Goal: Task Accomplishment & Management: Manage account settings

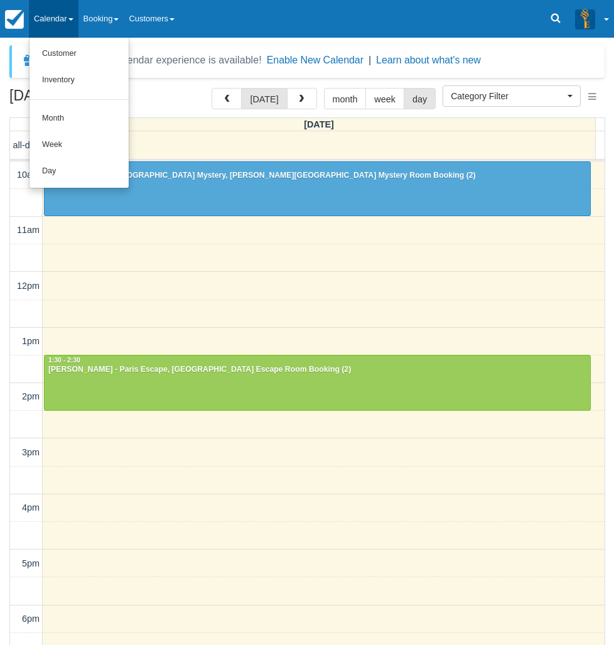
select select
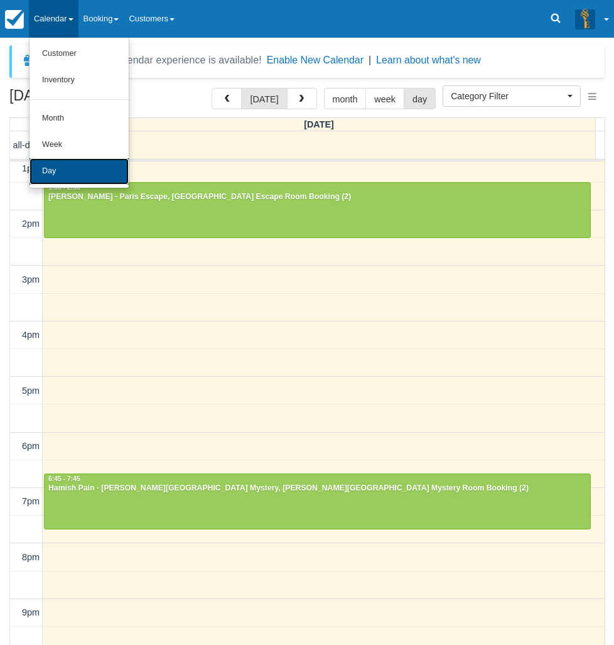
click at [50, 172] on link "Day" at bounding box center [79, 171] width 99 height 26
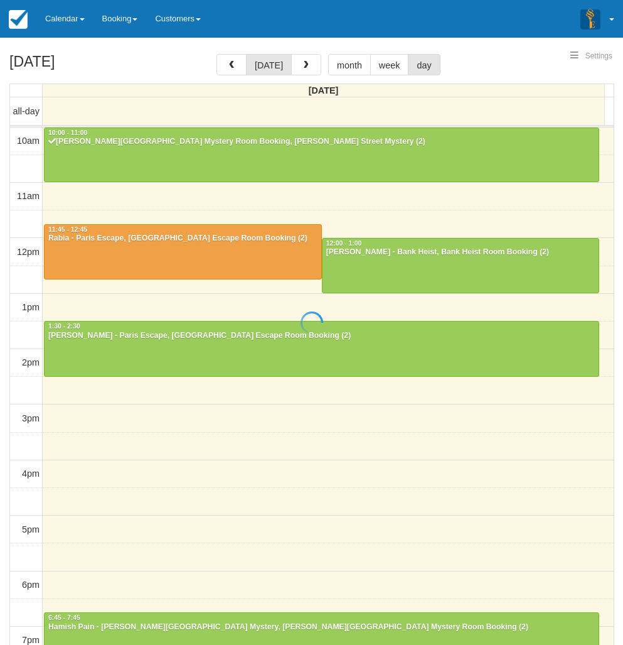
select select
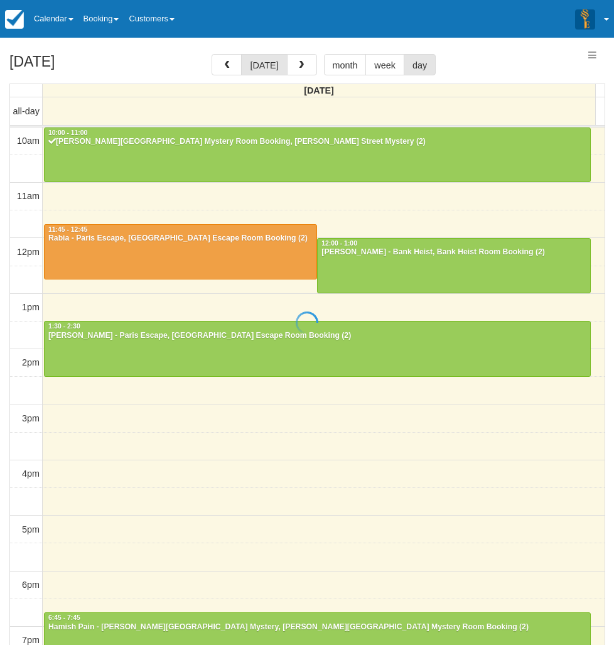
scroll to position [56, 0]
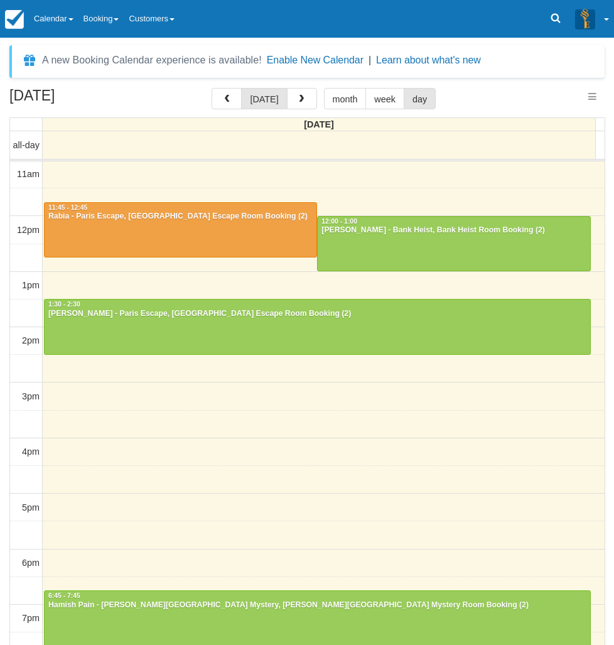
select select
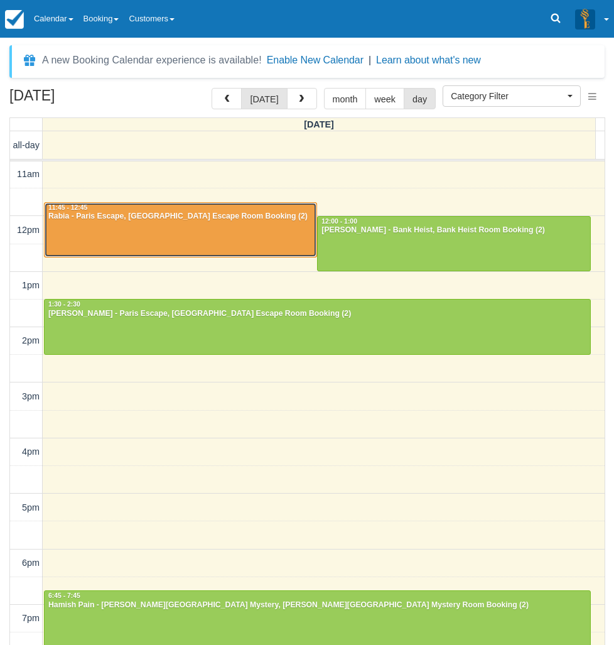
click at [104, 227] on div at bounding box center [181, 230] width 272 height 54
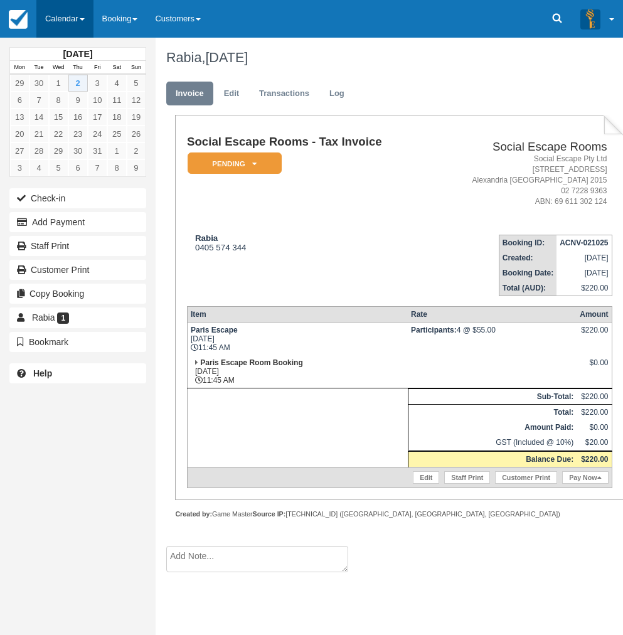
click at [53, 19] on link "Calendar" at bounding box center [64, 19] width 57 height 38
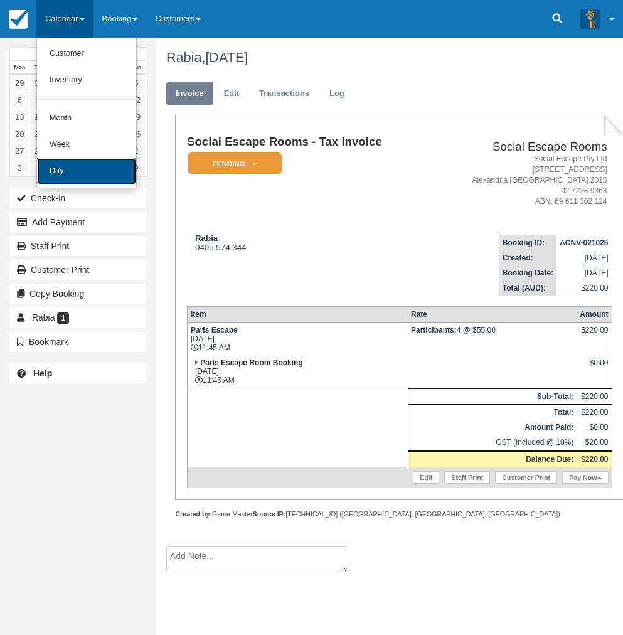
click at [64, 170] on link "Day" at bounding box center [86, 171] width 99 height 26
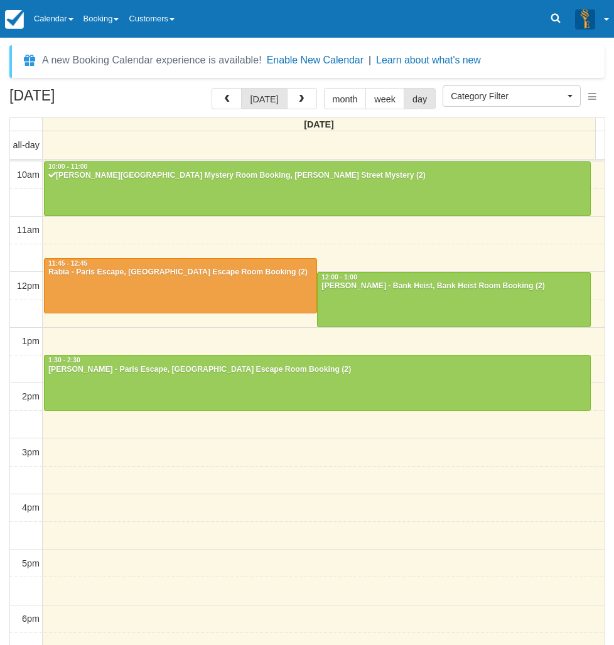
select select
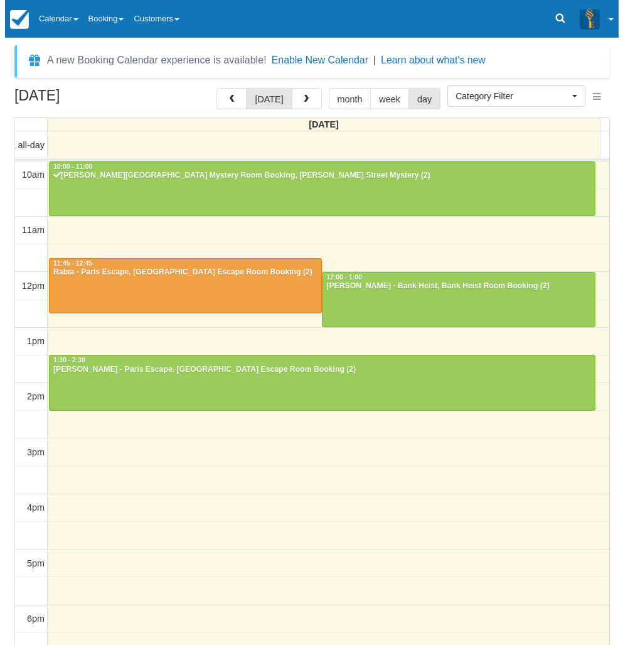
scroll to position [56, 0]
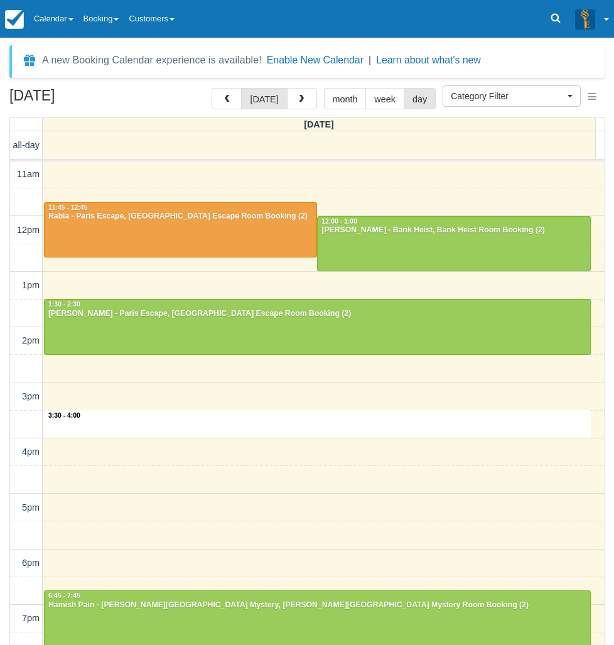
click at [314, 426] on div "10am 11am 12pm 1pm 2pm 3pm 4pm 5pm 6pm 7pm 8pm 9pm 10pm 3:30 - 4:00 10:00 - 11:…" at bounding box center [307, 451] width 595 height 693
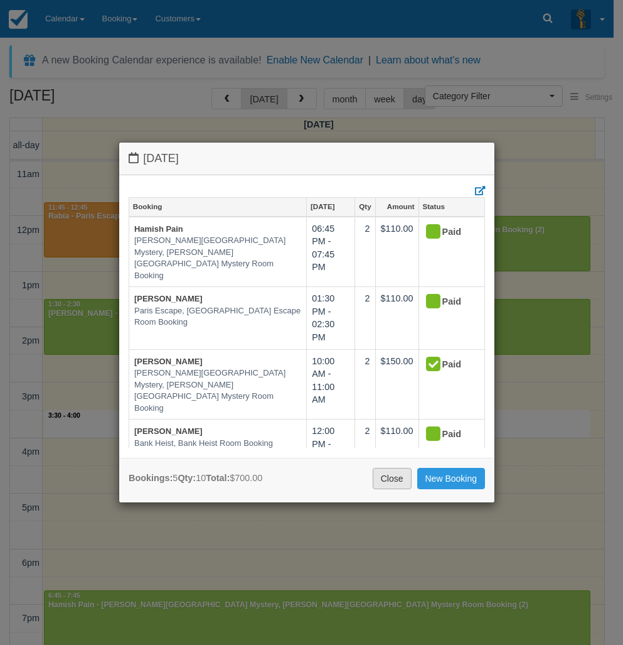
click at [382, 480] on link "Close" at bounding box center [392, 478] width 39 height 21
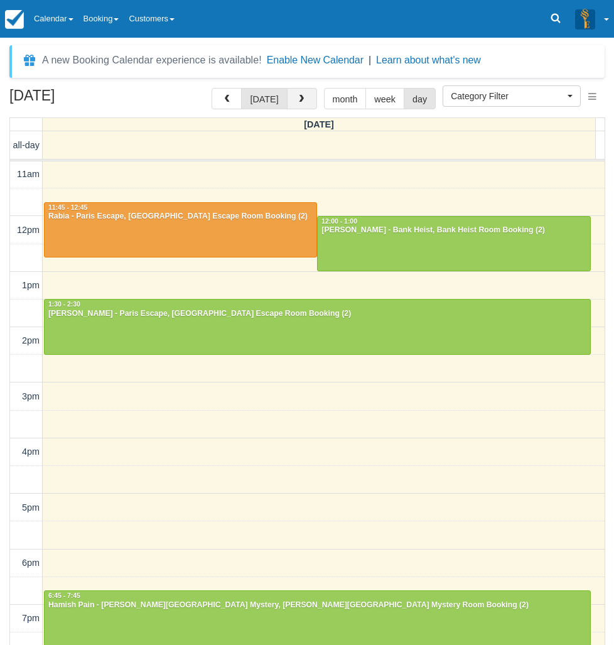
click at [298, 95] on span "button" at bounding box center [301, 99] width 9 height 9
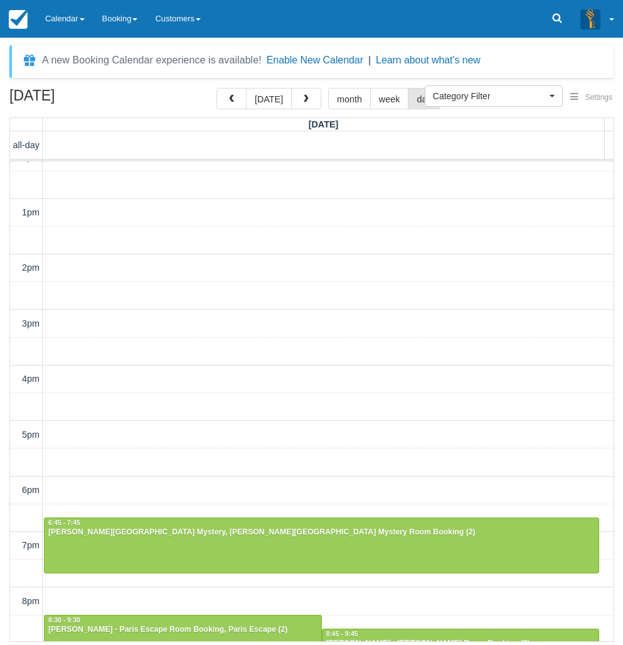
scroll to position [213, 0]
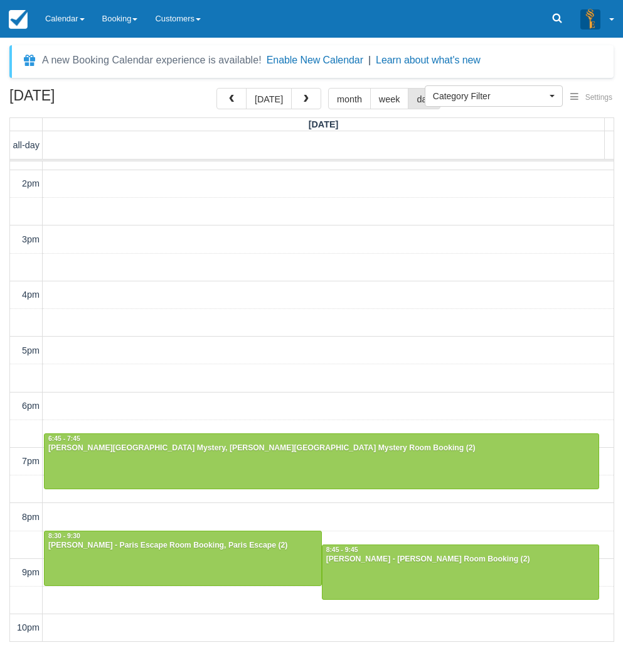
click at [4, 205] on div "October 3, 2025 today month week day Friday all-day 10am 11am 12pm 1pm 2pm 3pm …" at bounding box center [311, 365] width 623 height 554
click at [1, 444] on div "October 3, 2025 today month week day Friday all-day 10am 11am 12pm 1pm 2pm 3pm …" at bounding box center [311, 365] width 623 height 554
click at [58, 15] on link "Calendar" at bounding box center [64, 19] width 57 height 38
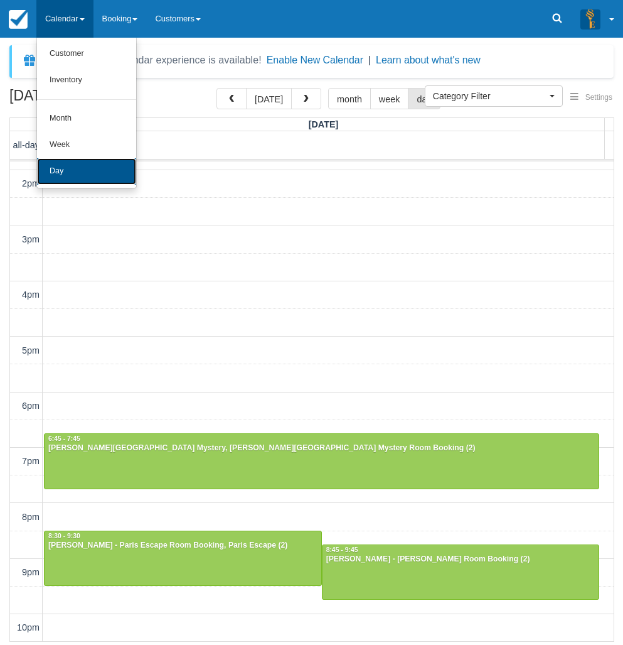
click at [68, 173] on link "Day" at bounding box center [86, 171] width 99 height 26
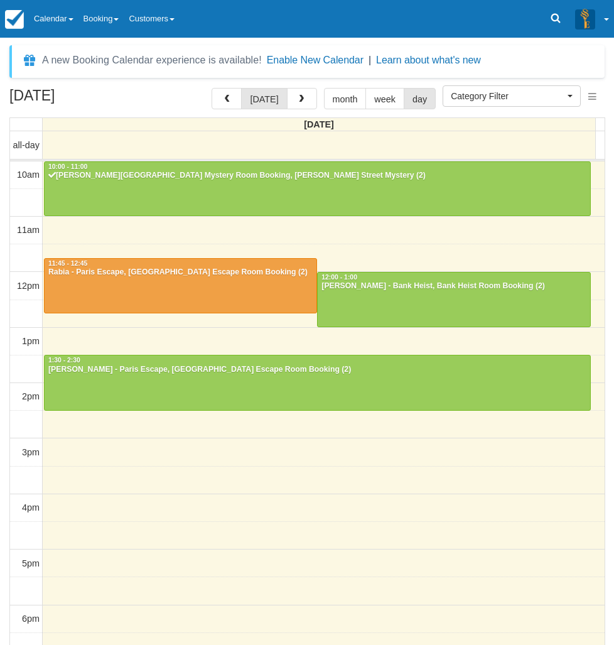
select select
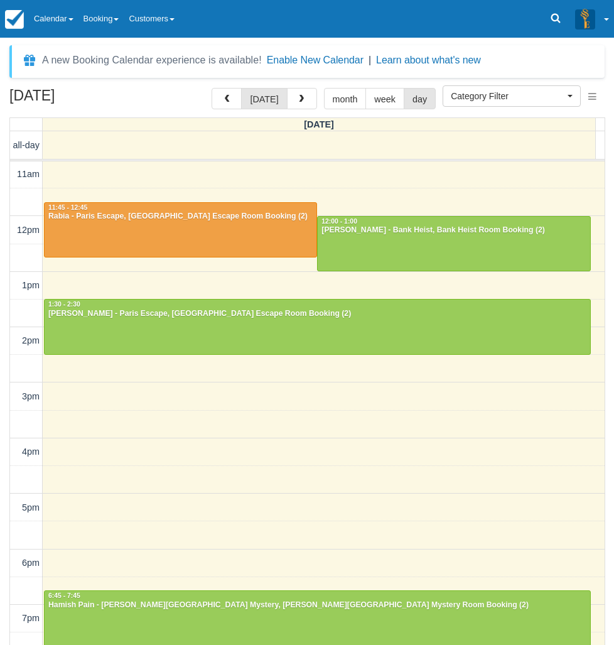
drag, startPoint x: 6, startPoint y: 541, endPoint x: 18, endPoint y: 526, distance: 19.6
click at [6, 541] on div "October 2, 2025 today month week day Thursday all-day 10am 11am 12pm 1pm 2pm 3p…" at bounding box center [307, 385] width 614 height 594
click at [69, 23] on link "Calendar" at bounding box center [54, 19] width 50 height 38
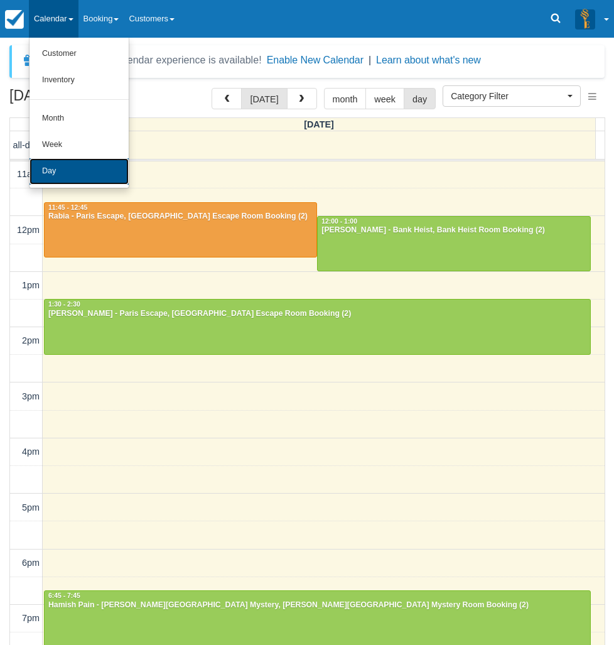
click at [92, 178] on link "Day" at bounding box center [79, 171] width 99 height 26
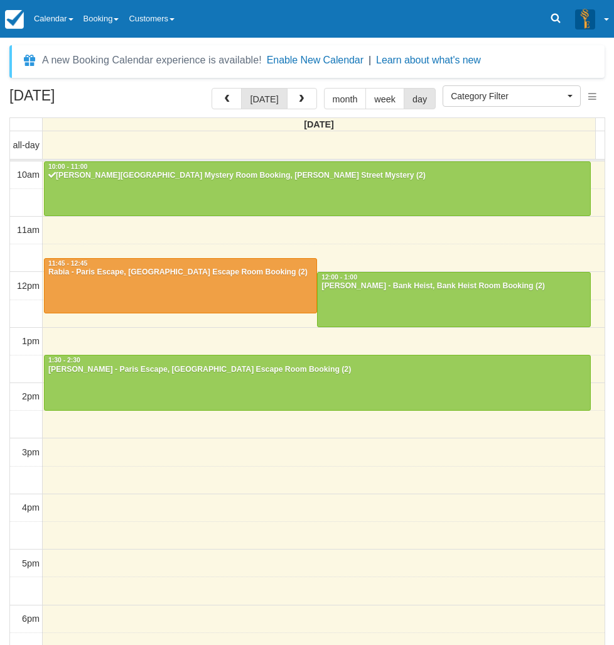
select select
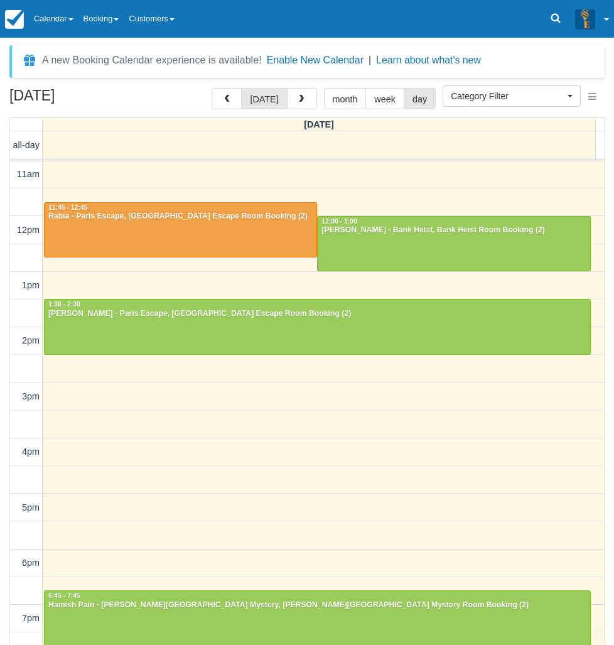
drag, startPoint x: 5, startPoint y: 294, endPoint x: 21, endPoint y: 271, distance: 28.4
click at [5, 294] on div "October 2, 2025 today month week day Thursday all-day 10am 11am 12pm 1pm 2pm 3p…" at bounding box center [307, 385] width 614 height 594
click at [68, 13] on link "Calendar" at bounding box center [54, 19] width 50 height 38
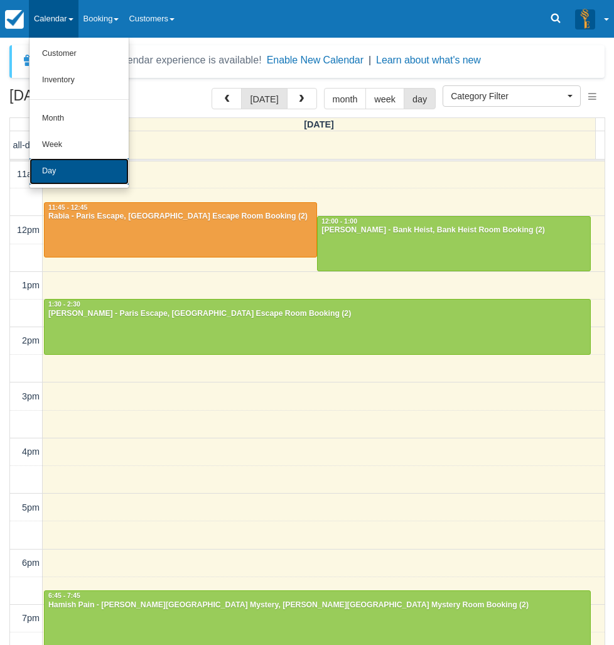
click at [81, 178] on link "Day" at bounding box center [79, 171] width 99 height 26
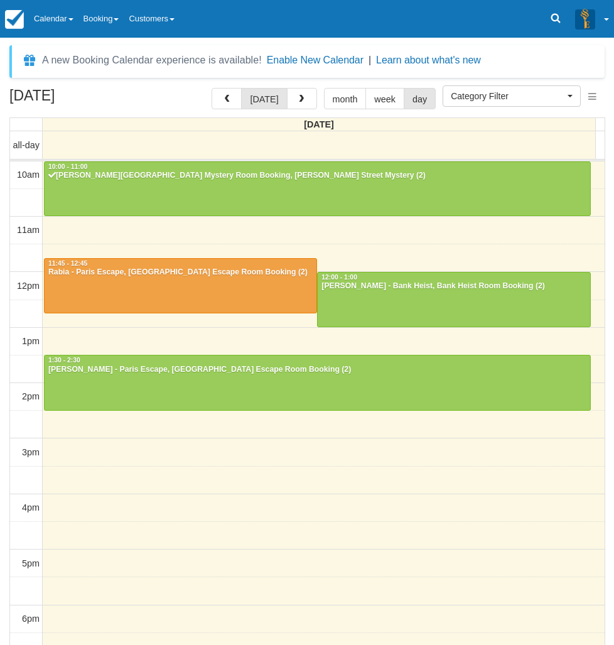
select select
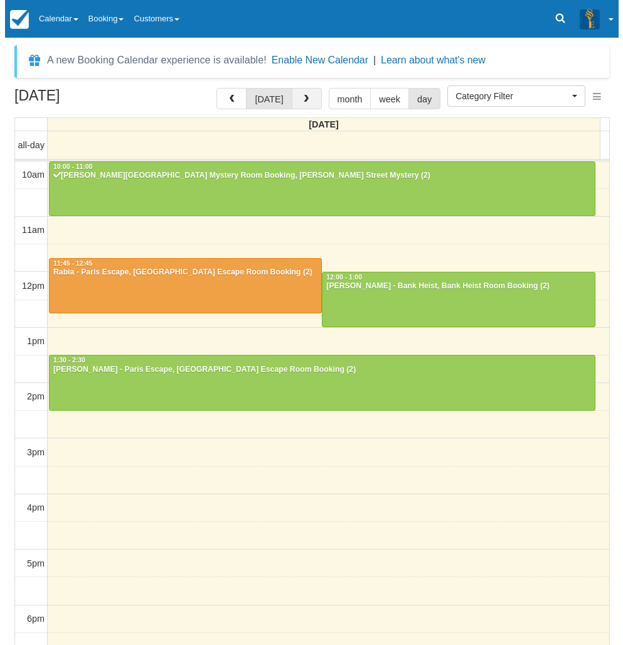
scroll to position [56, 0]
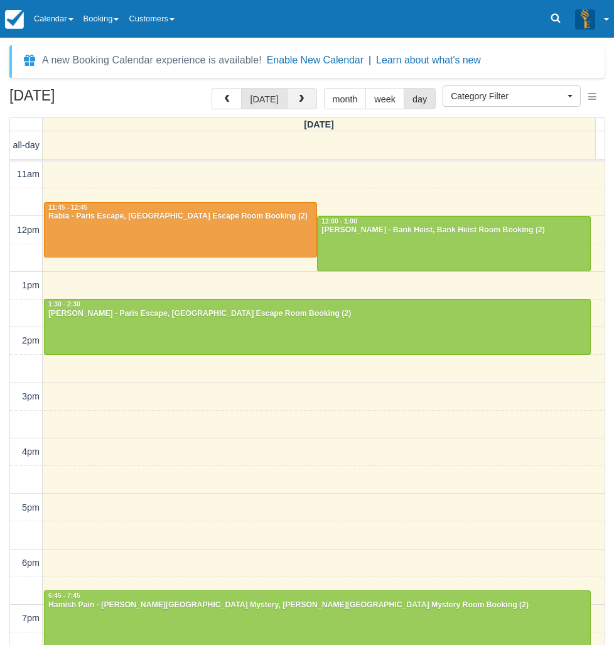
click at [299, 95] on span "button" at bounding box center [301, 99] width 9 height 9
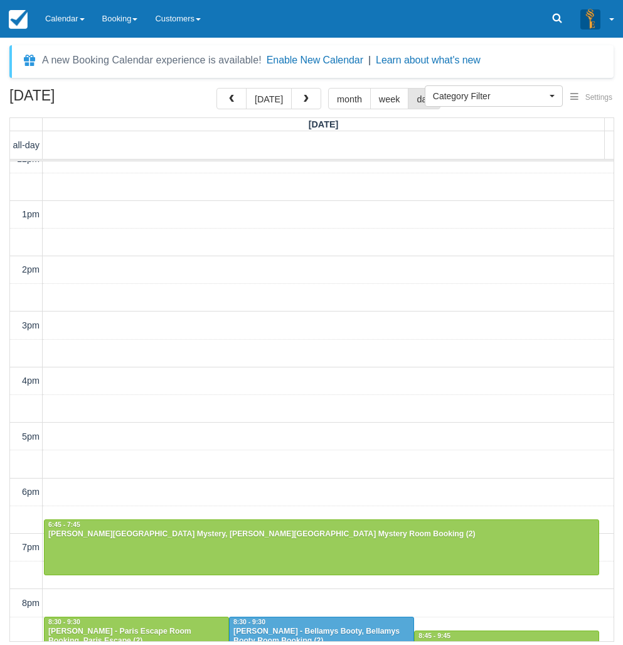
scroll to position [213, 0]
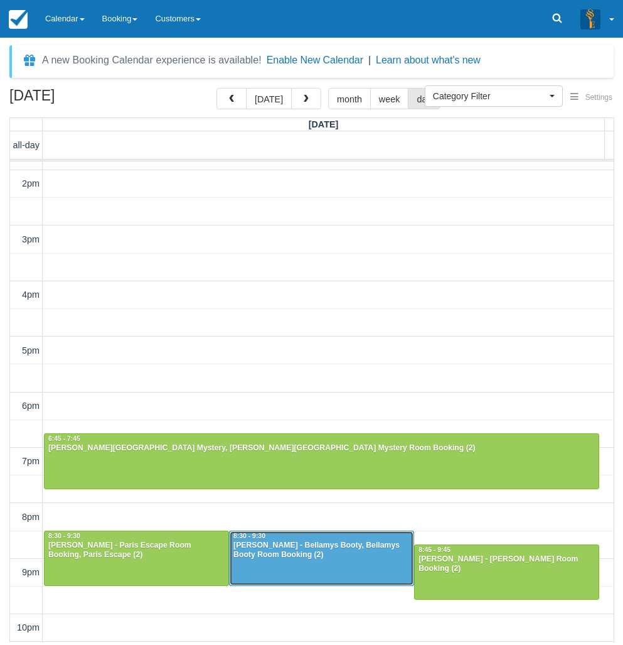
click at [332, 557] on div "Mariam - Bellamys Booty, Bellamys Booty Room Booking (2)" at bounding box center [322, 551] width 178 height 20
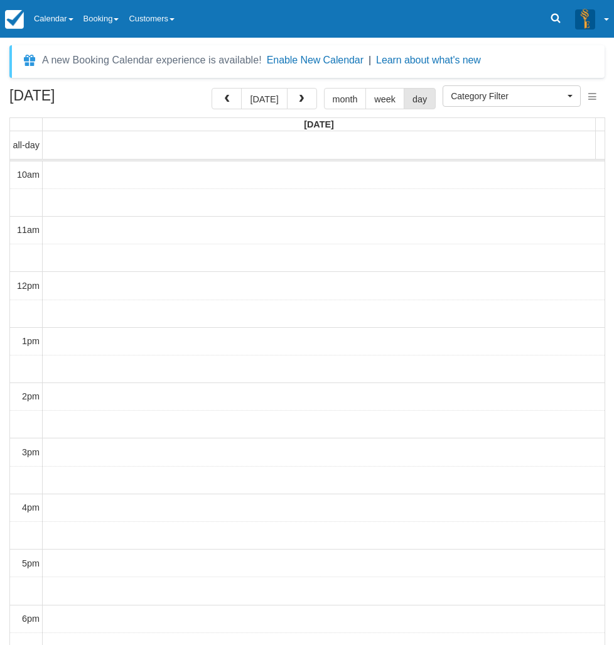
select select
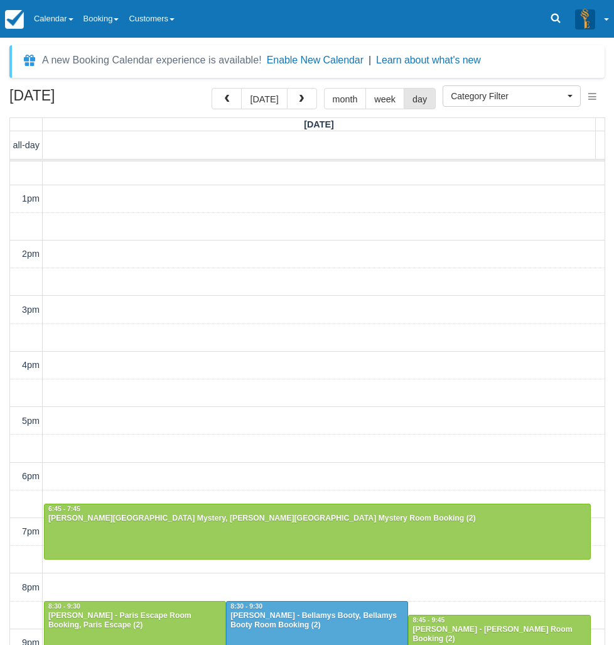
scroll to position [173, 0]
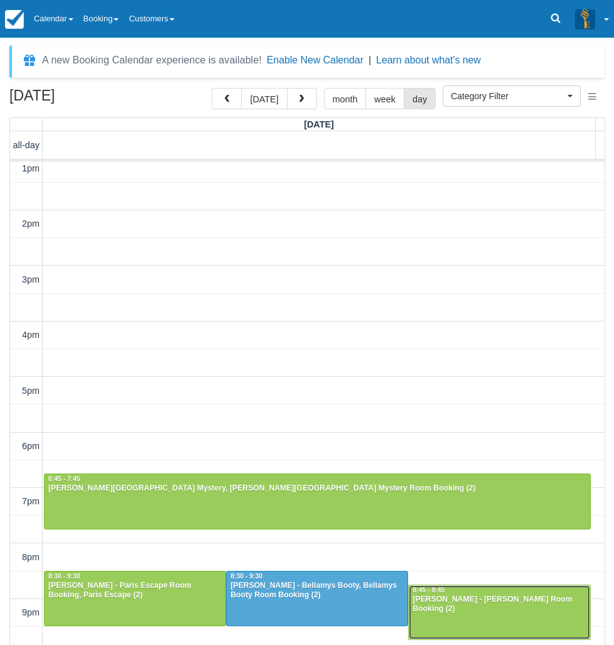
click at [513, 605] on div at bounding box center [499, 612] width 181 height 54
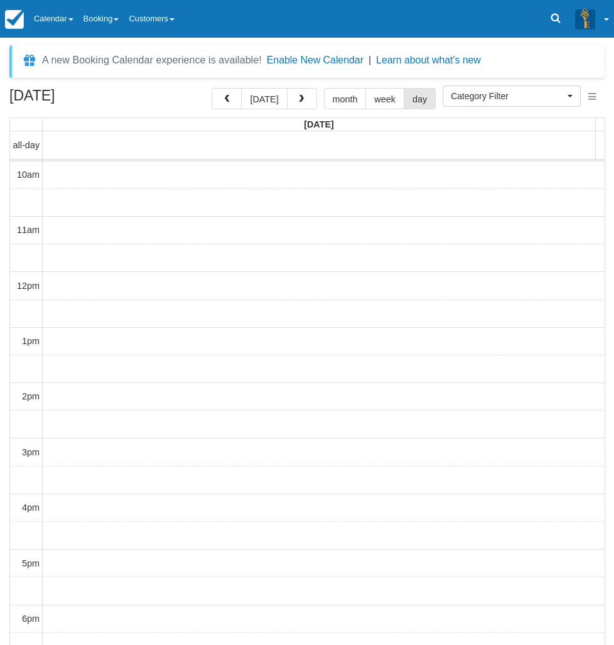
select select
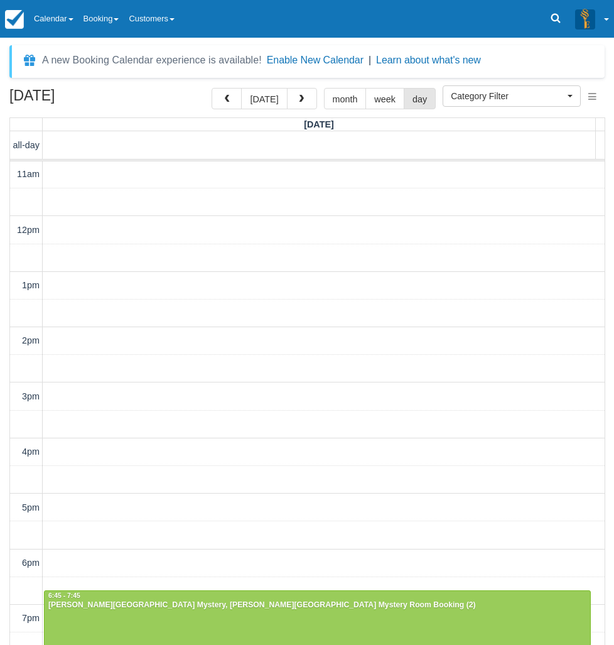
scroll to position [173, 0]
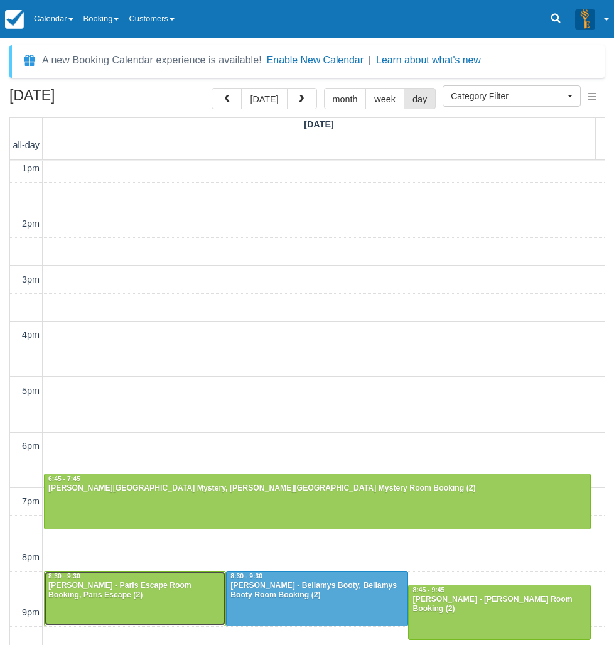
click at [129, 598] on div "Hayden Gillis - Paris Escape Room Booking, Paris Escape (2)" at bounding box center [135, 591] width 175 height 20
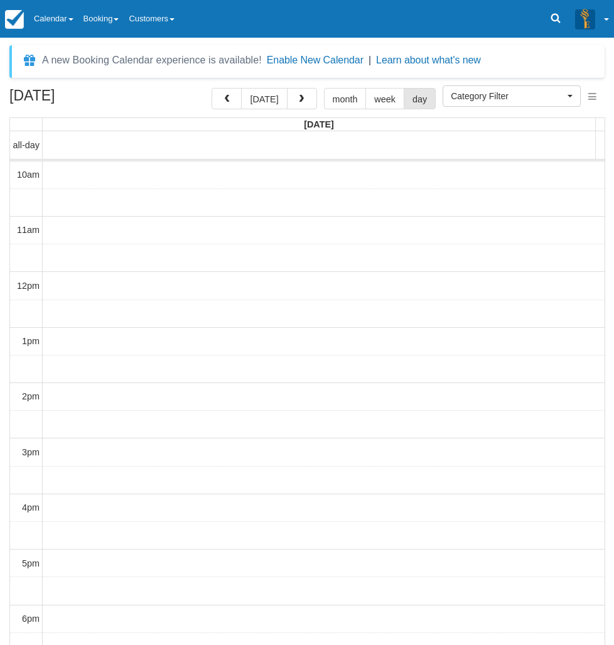
select select
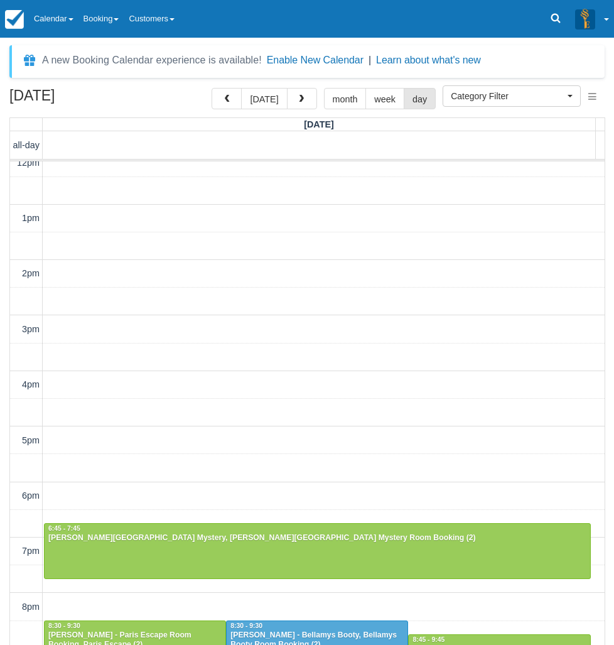
scroll to position [173, 0]
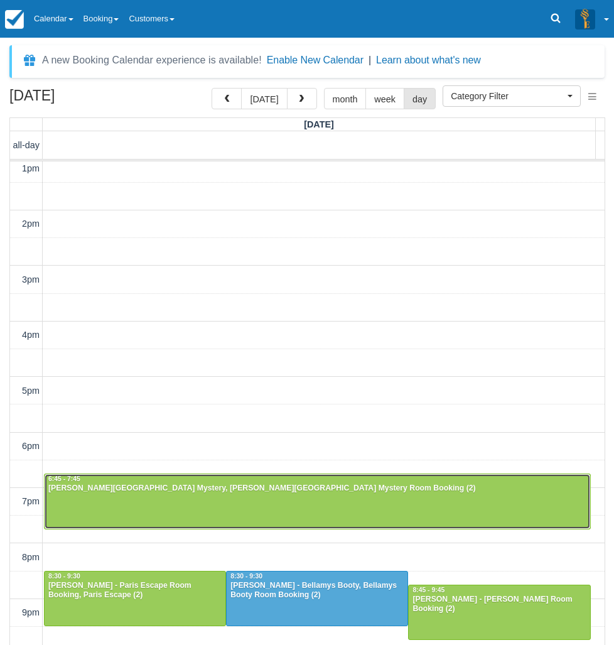
click at [259, 492] on div "[PERSON_NAME][GEOGRAPHIC_DATA] Mystery, [PERSON_NAME][GEOGRAPHIC_DATA] Mystery …" at bounding box center [317, 488] width 539 height 10
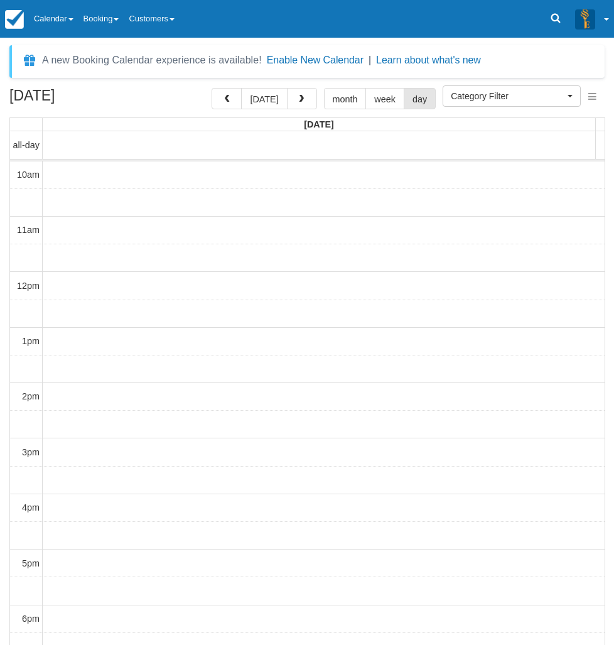
select select
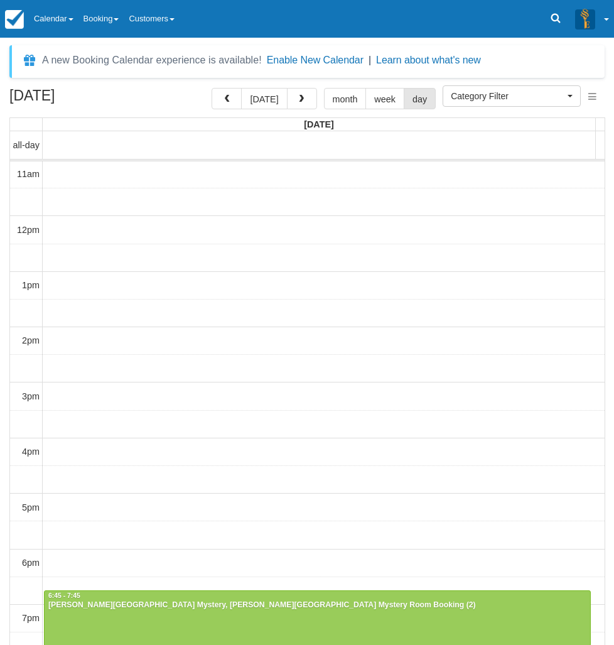
click at [333, 389] on div "10am 11am 12pm 1pm 2pm 3pm 4pm 5pm 6pm 7pm 8pm 9pm 10pm 6:45 - 7:45 Sam weise -…" at bounding box center [307, 451] width 595 height 693
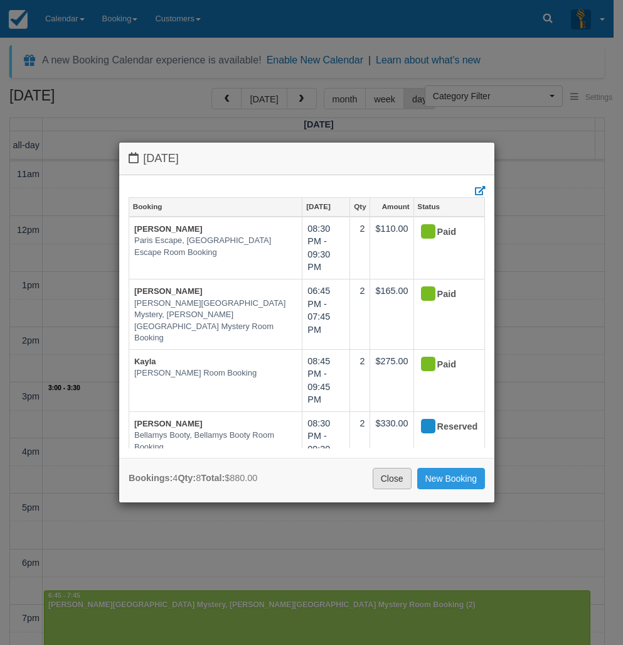
click at [395, 479] on link "Close" at bounding box center [392, 478] width 39 height 21
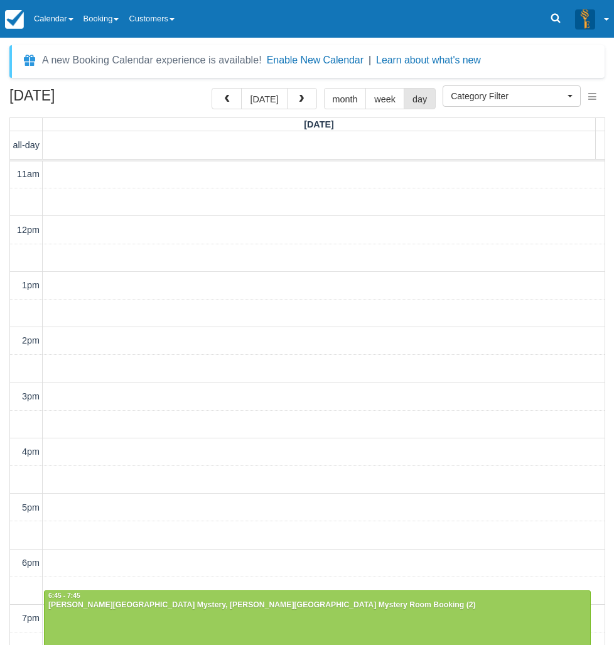
click at [5, 500] on div "October 3, 2025 today month week day Friday all-day 10am 11am 12pm 1pm 2pm 3pm …" at bounding box center [307, 385] width 614 height 594
click at [65, 16] on link "Calendar" at bounding box center [54, 19] width 50 height 38
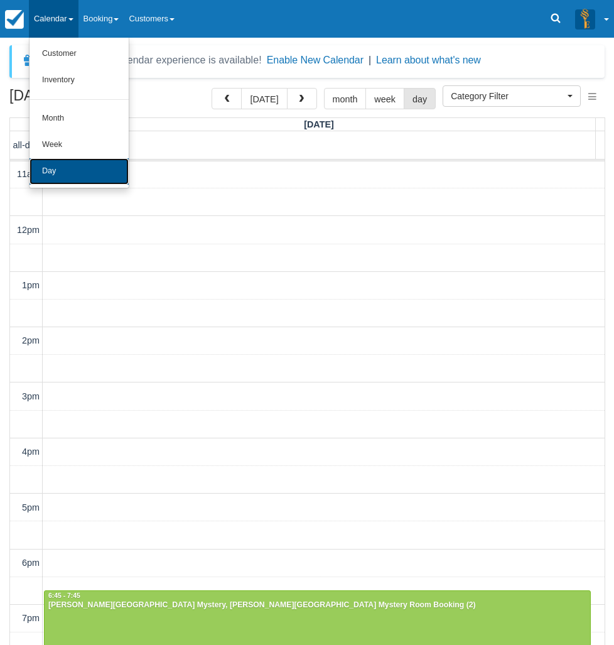
click at [82, 176] on link "Day" at bounding box center [79, 171] width 99 height 26
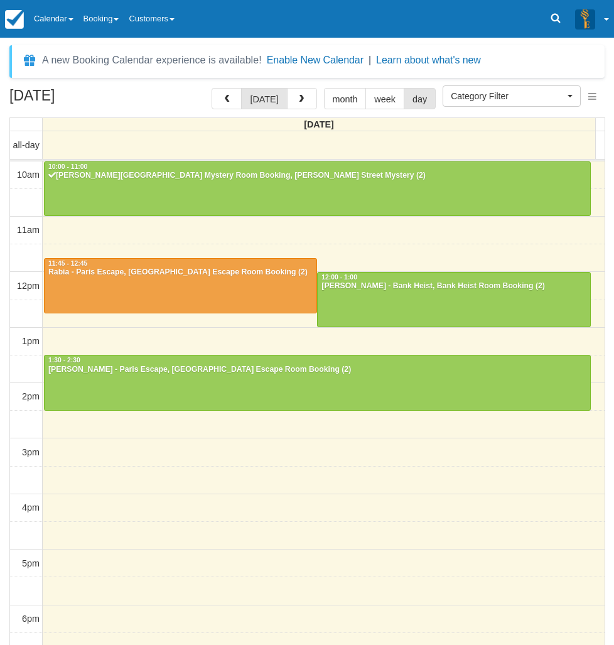
select select
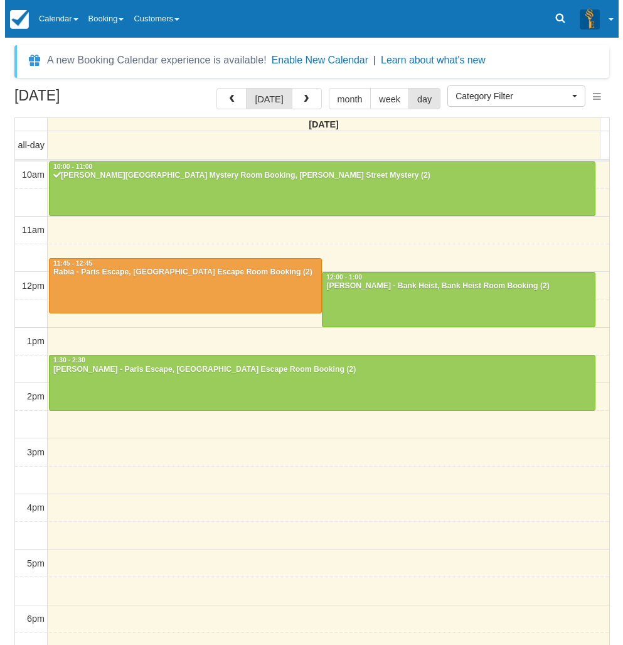
scroll to position [56, 0]
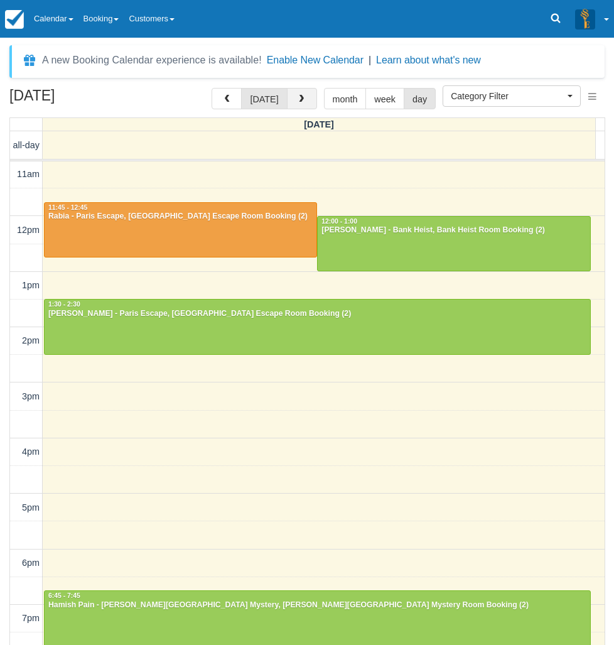
click at [297, 99] on span "button" at bounding box center [301, 99] width 9 height 9
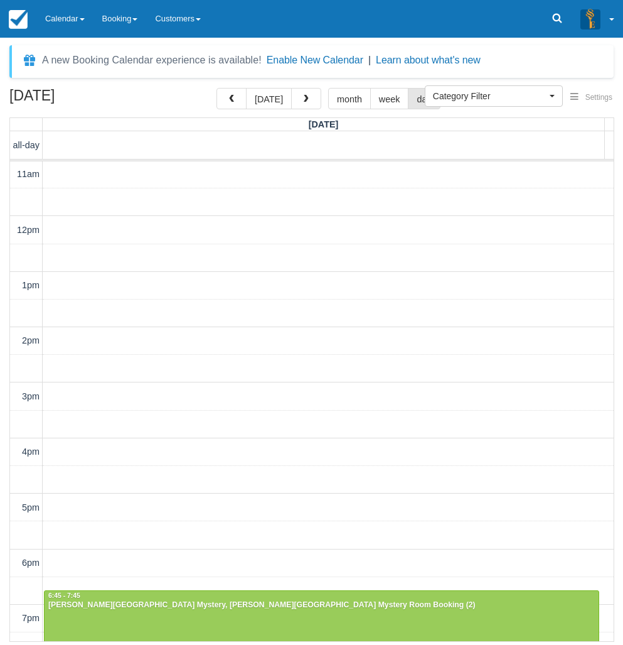
scroll to position [213, 0]
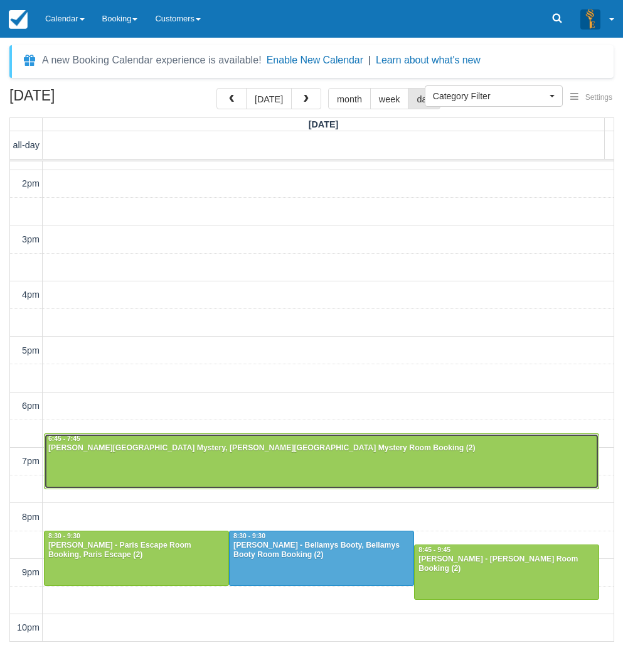
click at [149, 462] on div at bounding box center [322, 461] width 554 height 54
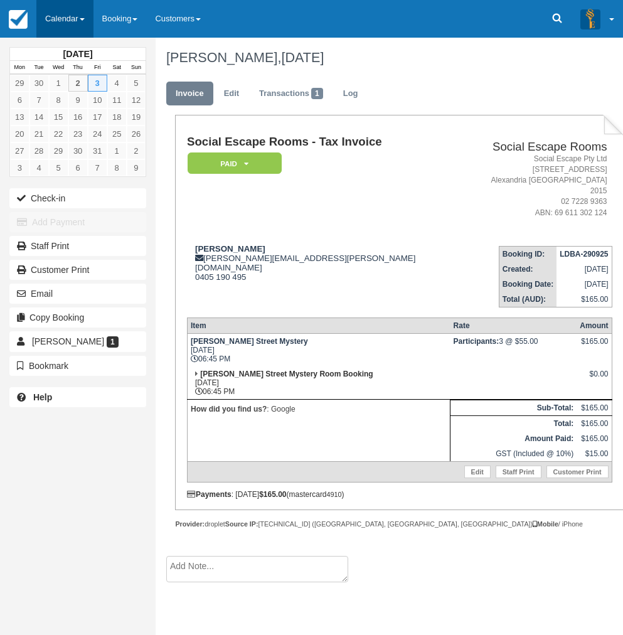
click at [55, 9] on link "Calendar" at bounding box center [64, 19] width 57 height 38
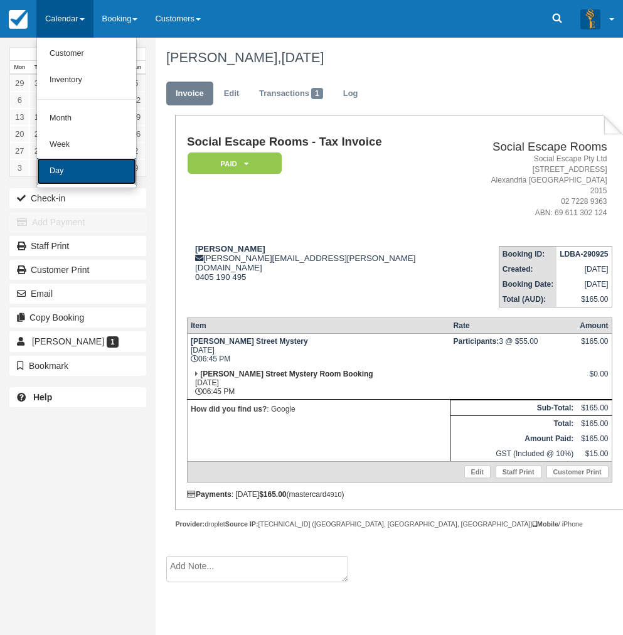
click at [53, 179] on link "Day" at bounding box center [86, 171] width 99 height 26
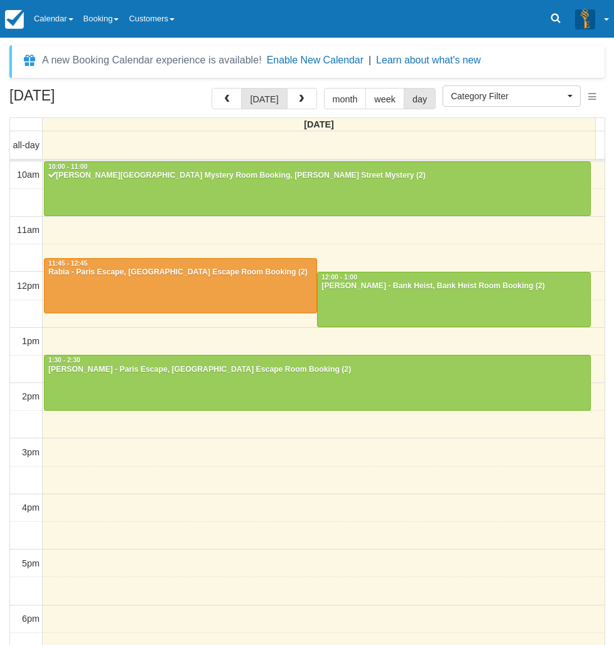
select select
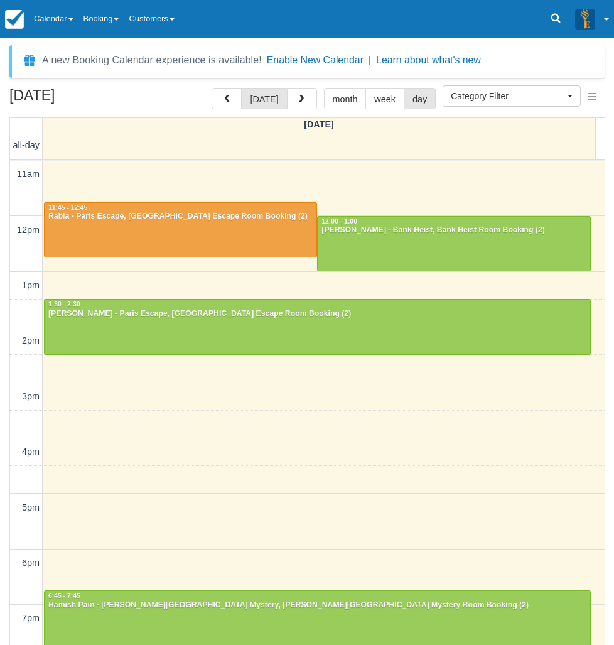
click at [2, 476] on div "October 2, 2025 today month week day Thursday all-day 10am 11am 12pm 1pm 2pm 3p…" at bounding box center [307, 385] width 614 height 594
